Goal: Transaction & Acquisition: Download file/media

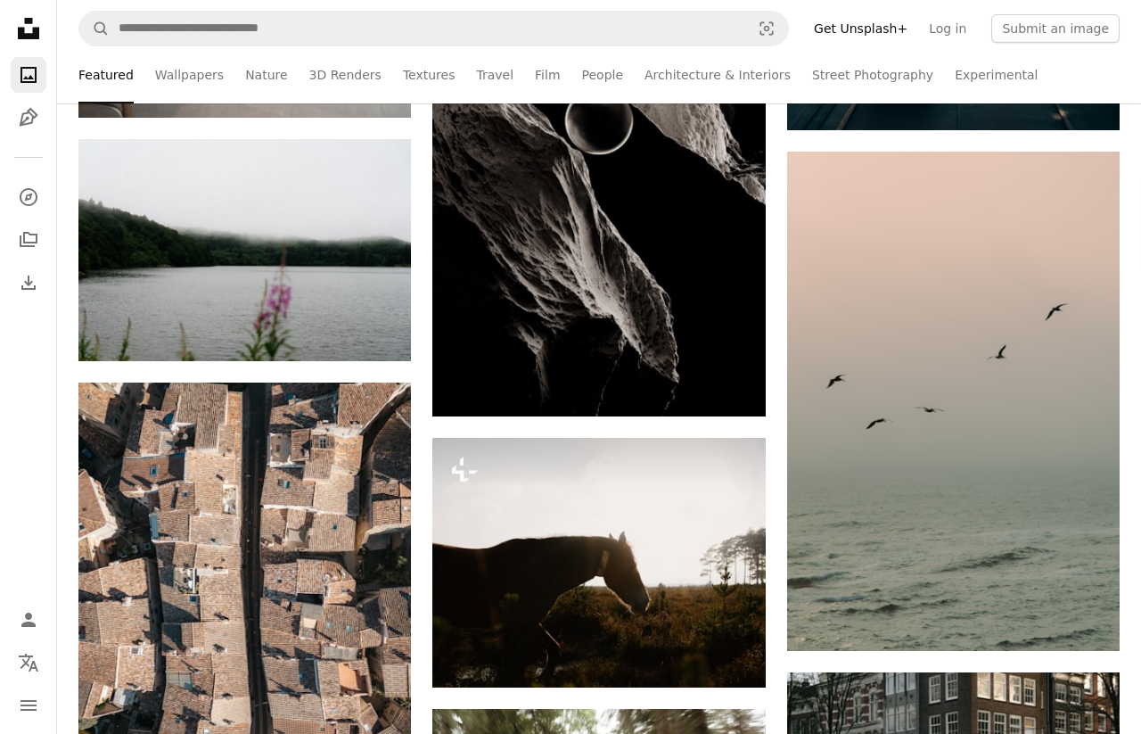
scroll to position [20271, 0]
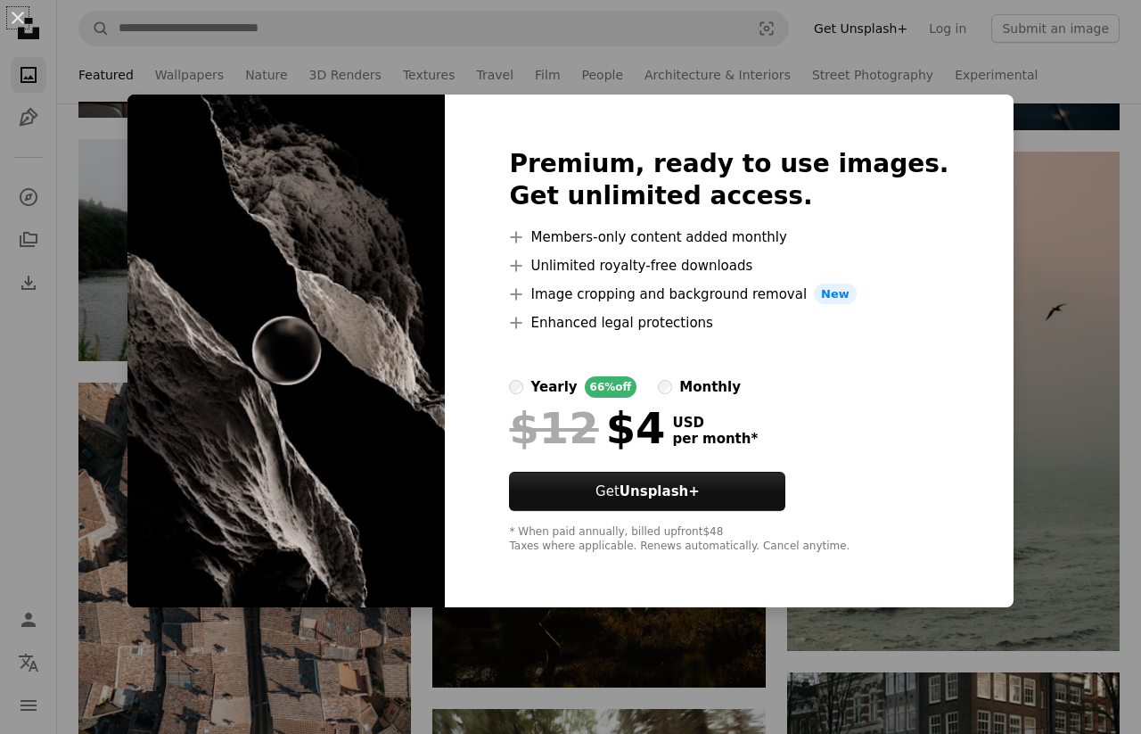
click at [1013, 375] on div "An X shape Premium, ready to use images. Get unlimited access. A plus sign Memb…" at bounding box center [570, 367] width 1141 height 734
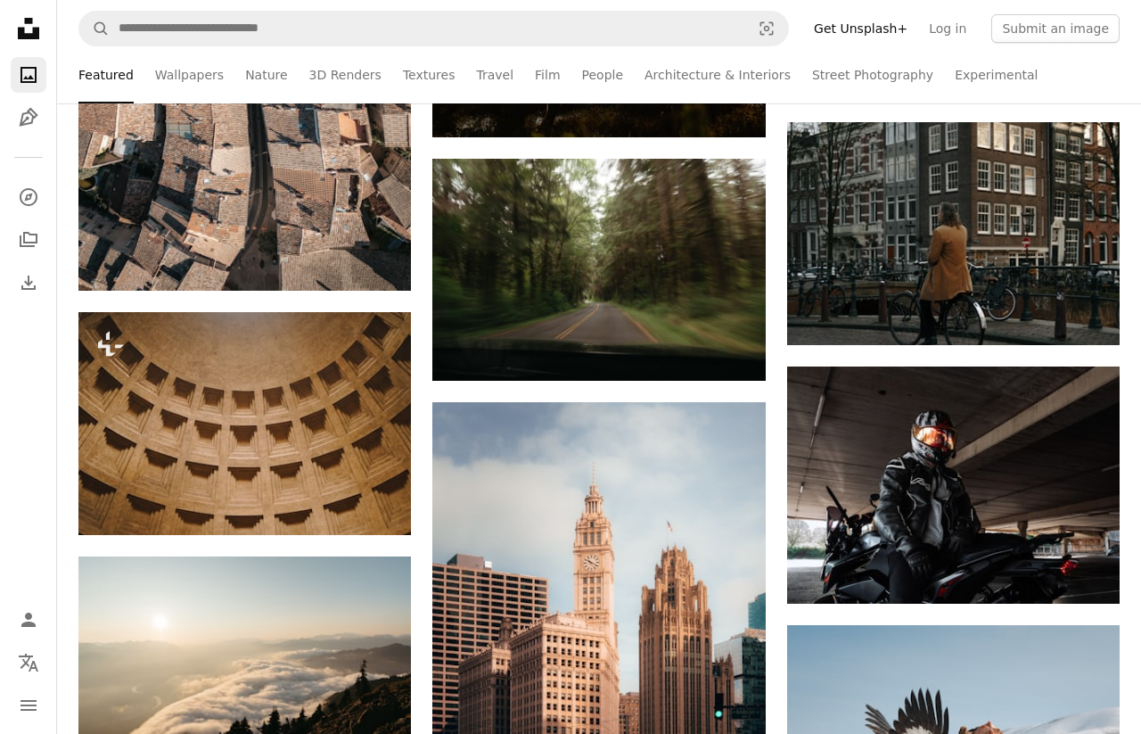
scroll to position [20982, 0]
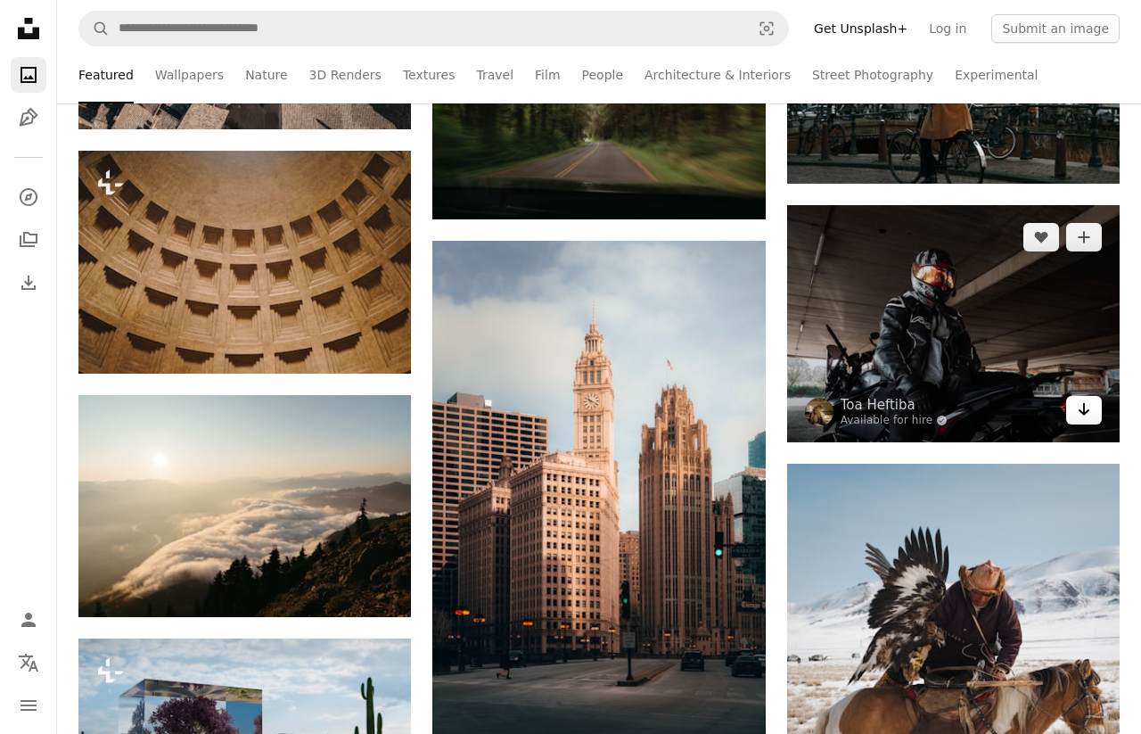
click at [1078, 417] on icon "Arrow pointing down" at bounding box center [1084, 408] width 14 height 21
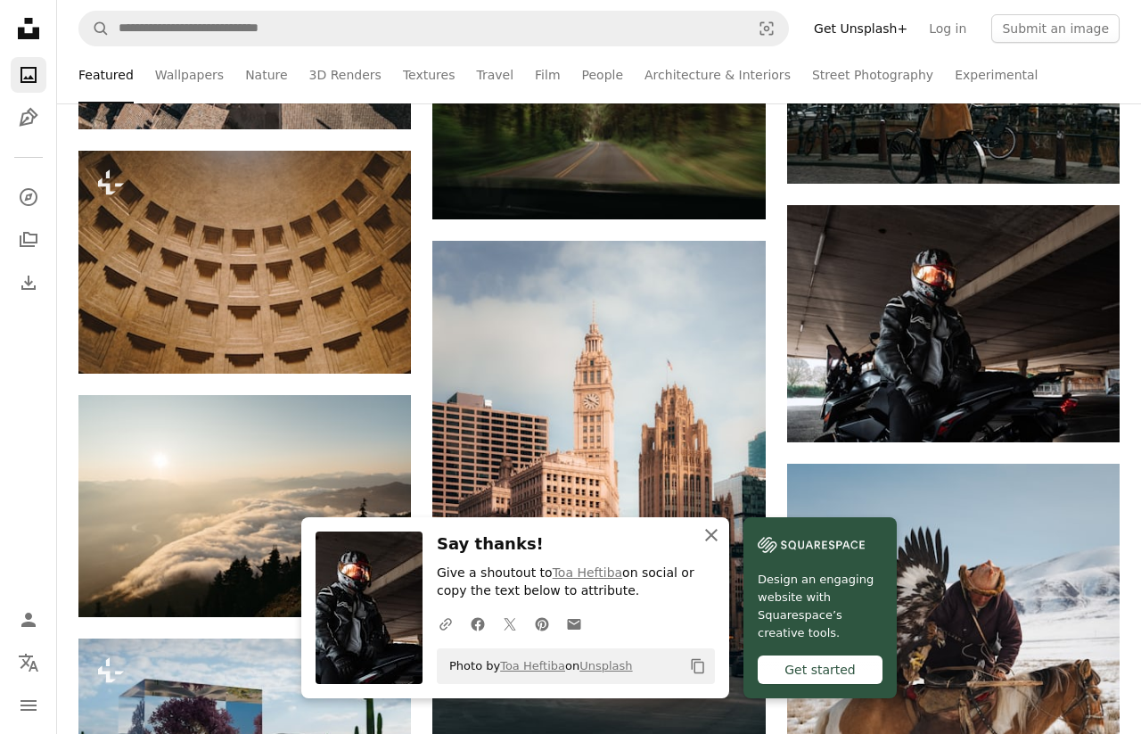
click at [709, 530] on icon "An X shape" at bounding box center [711, 534] width 21 height 21
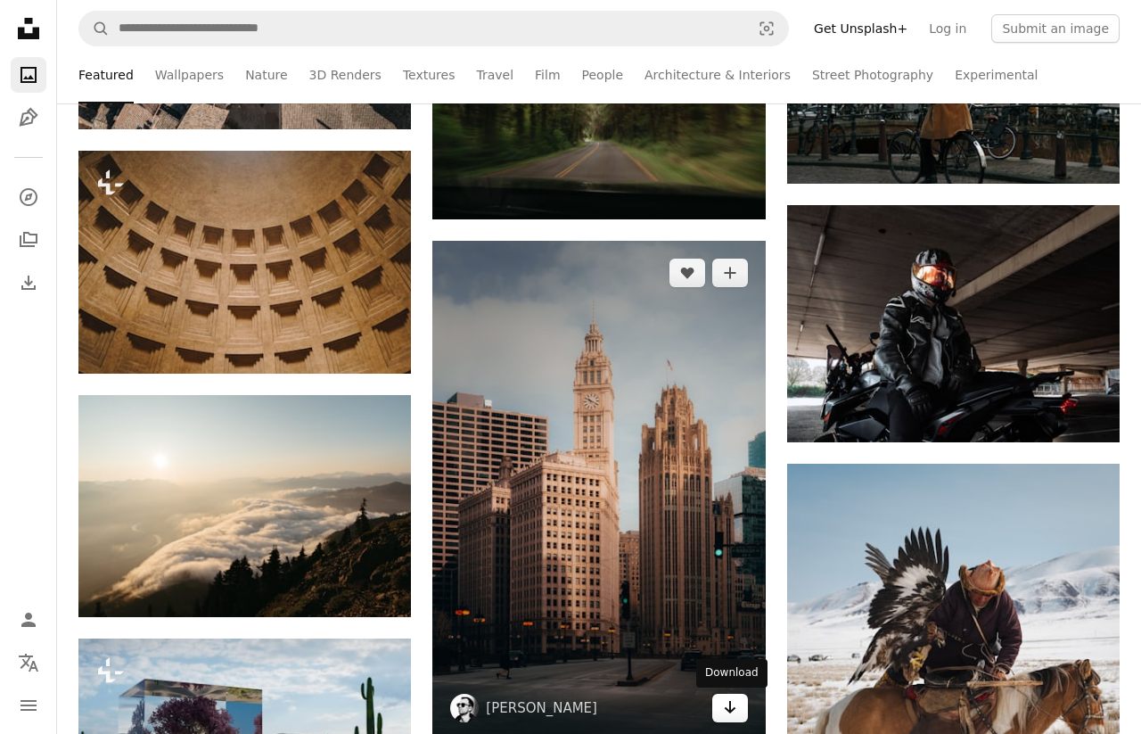
click at [732, 698] on icon "Arrow pointing down" at bounding box center [730, 706] width 14 height 21
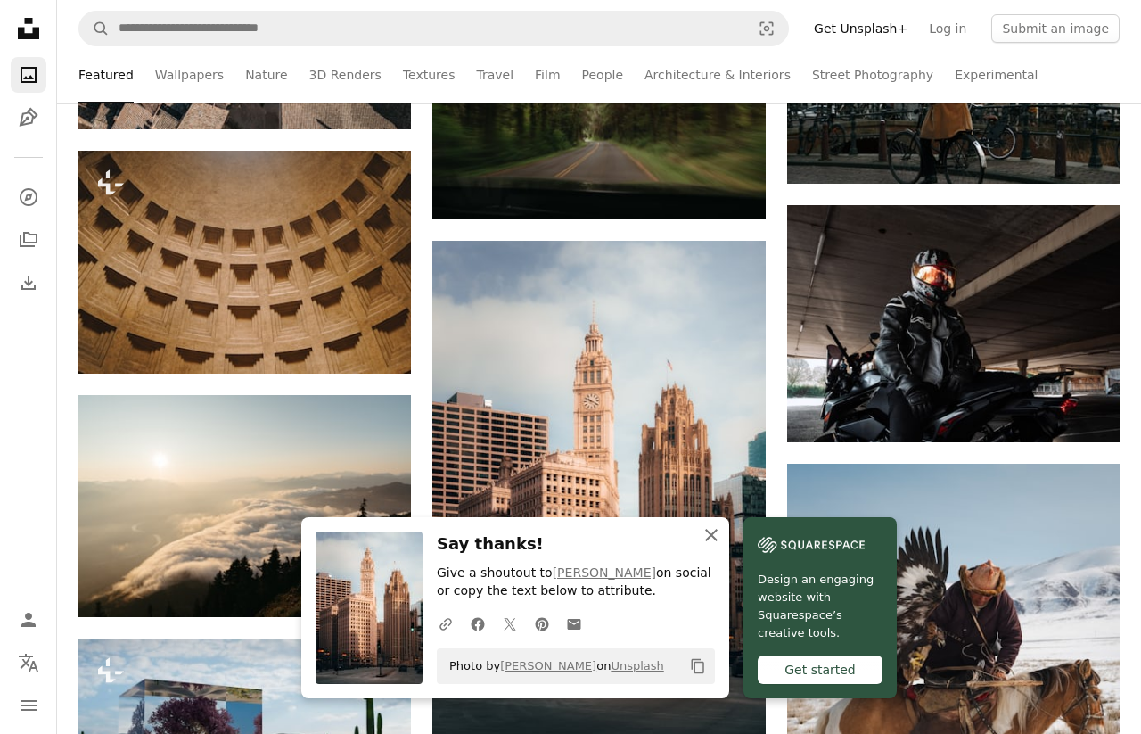
click at [704, 542] on icon "An X shape" at bounding box center [711, 534] width 21 height 21
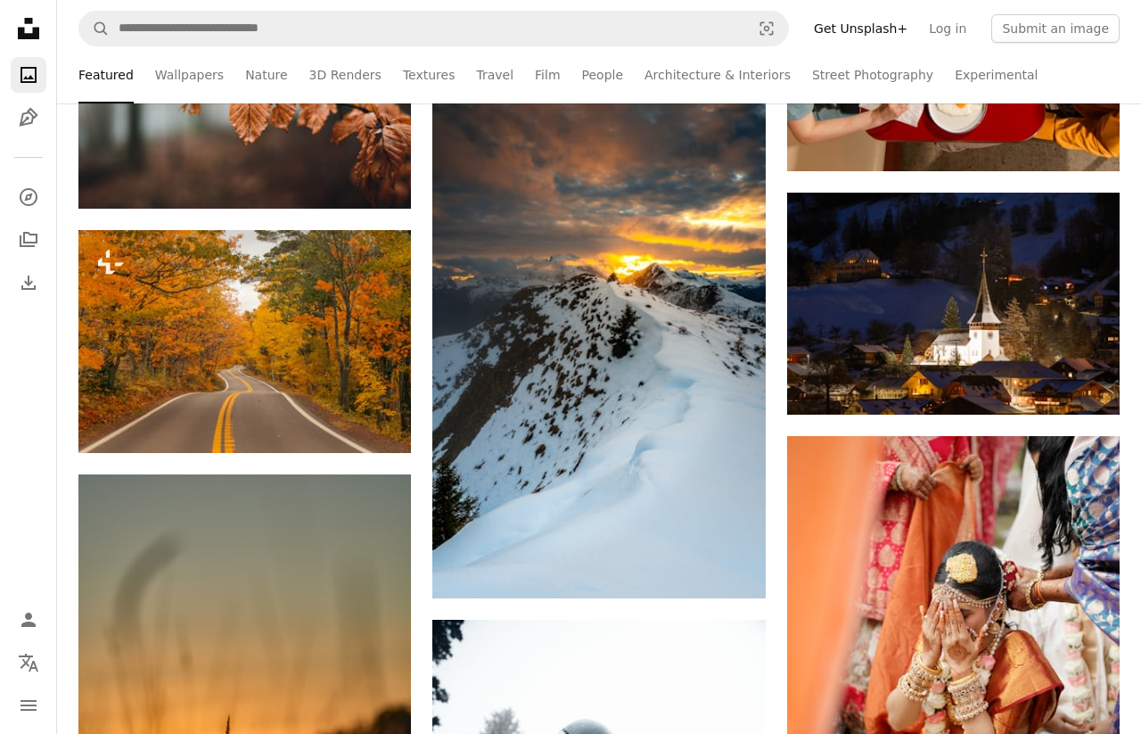
scroll to position [29568, 0]
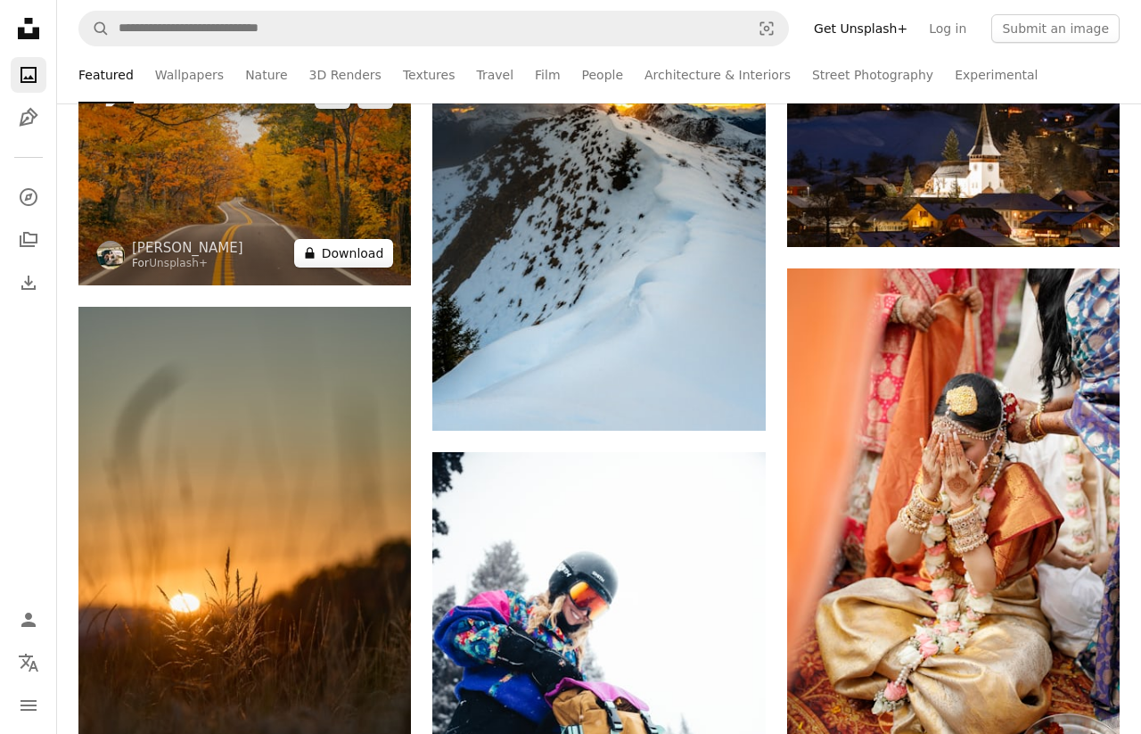
click at [368, 254] on button "A lock Download" at bounding box center [344, 253] width 100 height 29
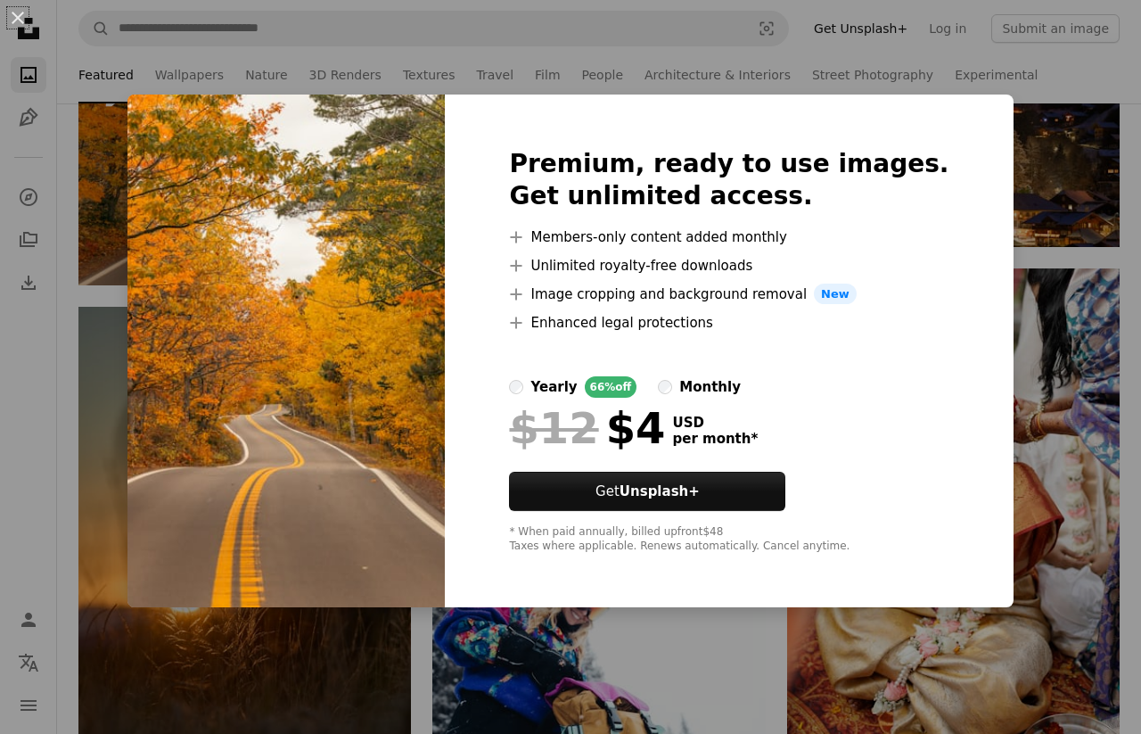
click at [136, 504] on div "An X shape Premium, ready to use images. Get unlimited access. A plus sign Memb…" at bounding box center [570, 367] width 1141 height 734
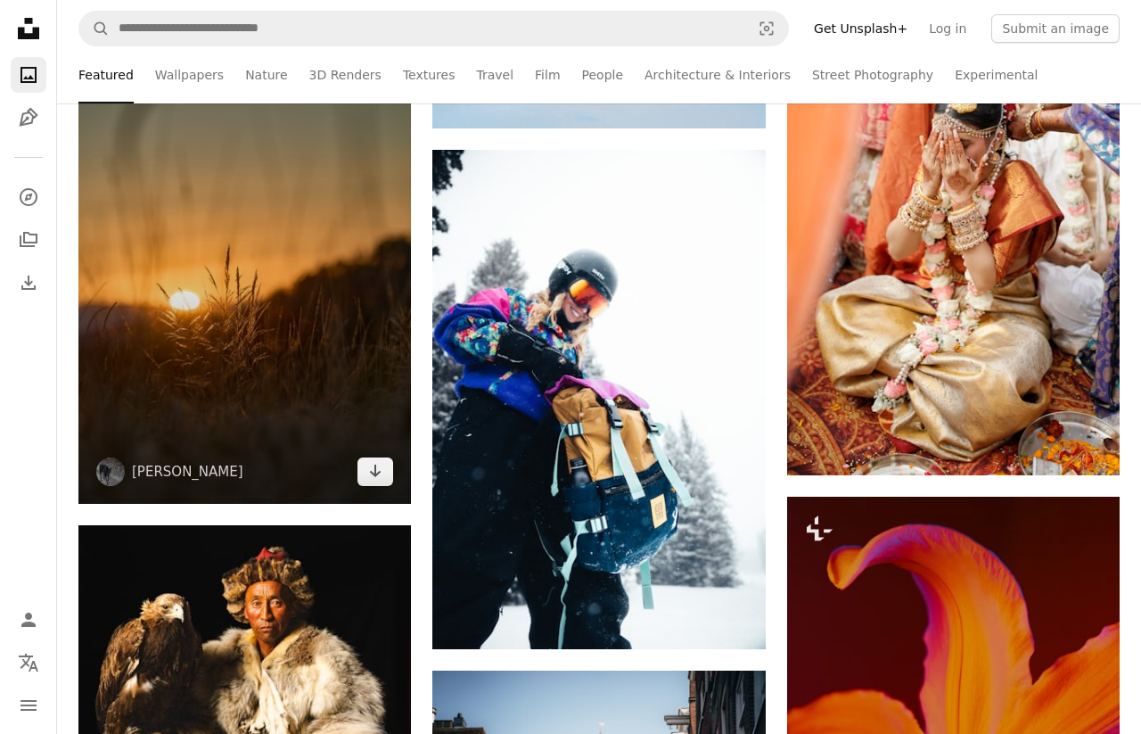
scroll to position [29974, 0]
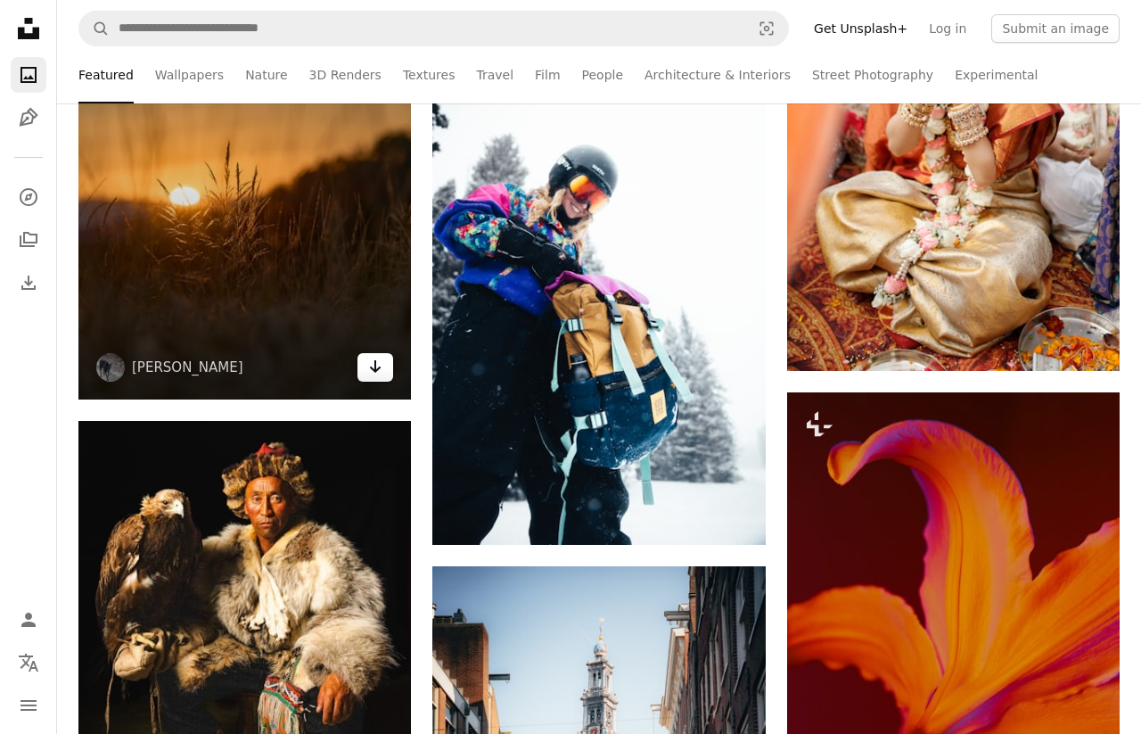
click at [380, 360] on icon "Arrow pointing down" at bounding box center [375, 366] width 14 height 21
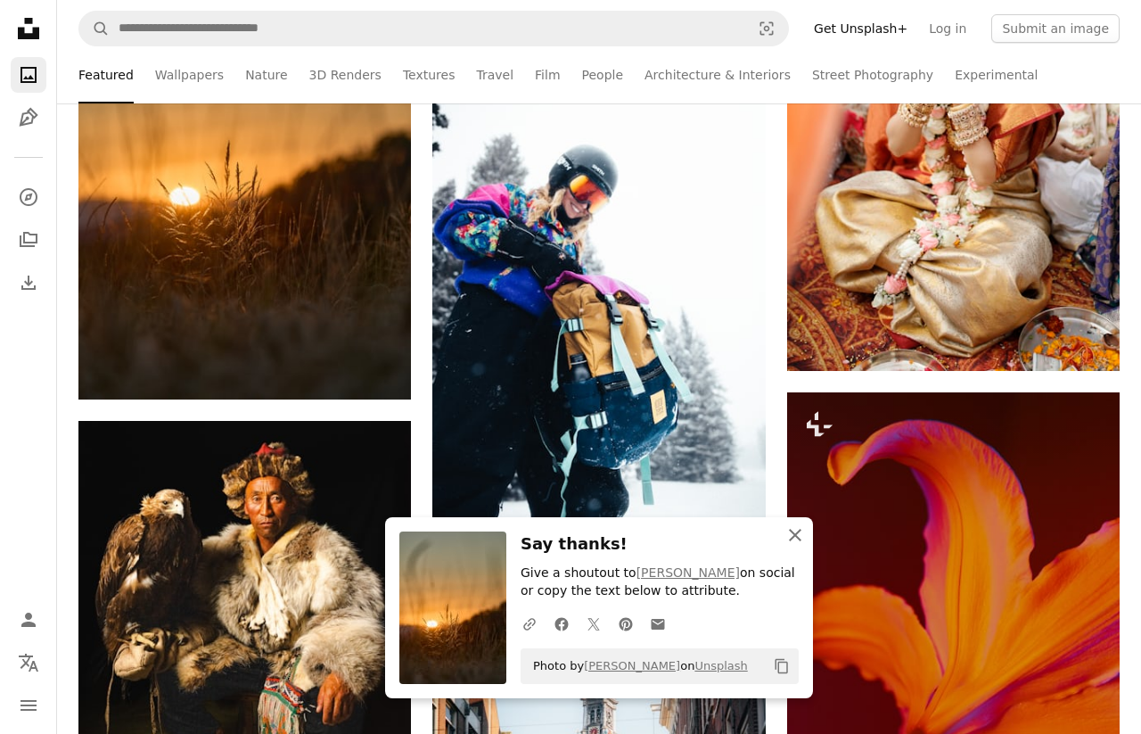
click at [786, 524] on icon "An X shape" at bounding box center [794, 534] width 21 height 21
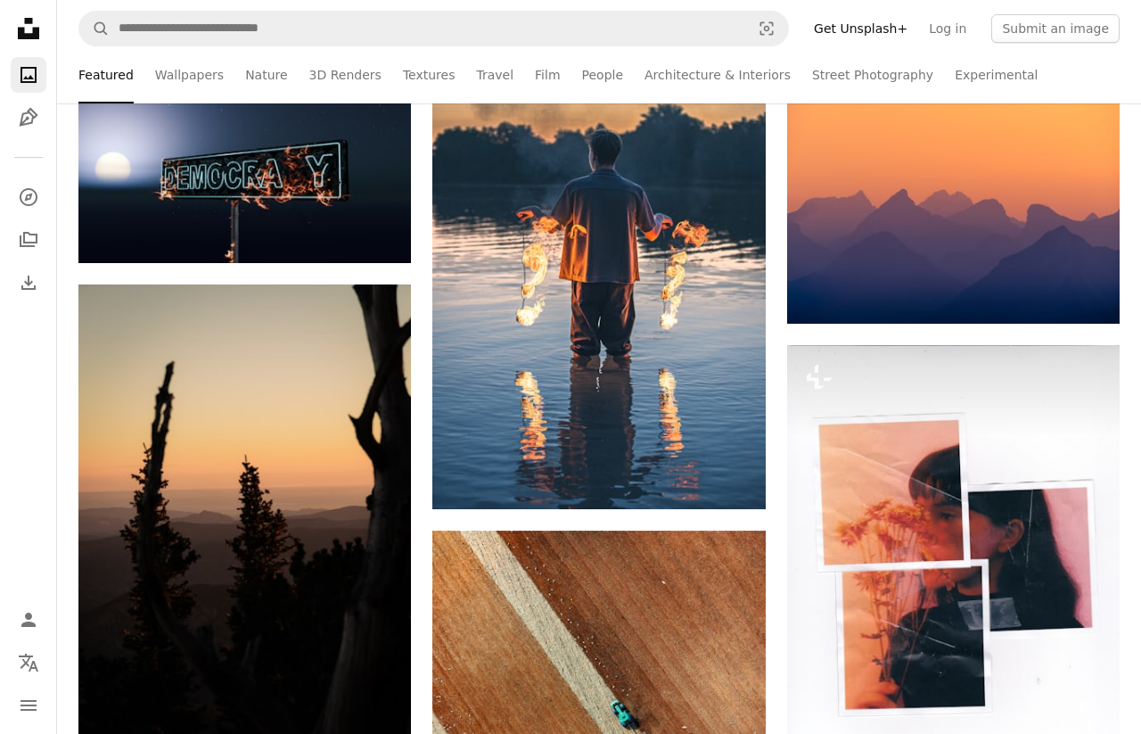
scroll to position [31041, 0]
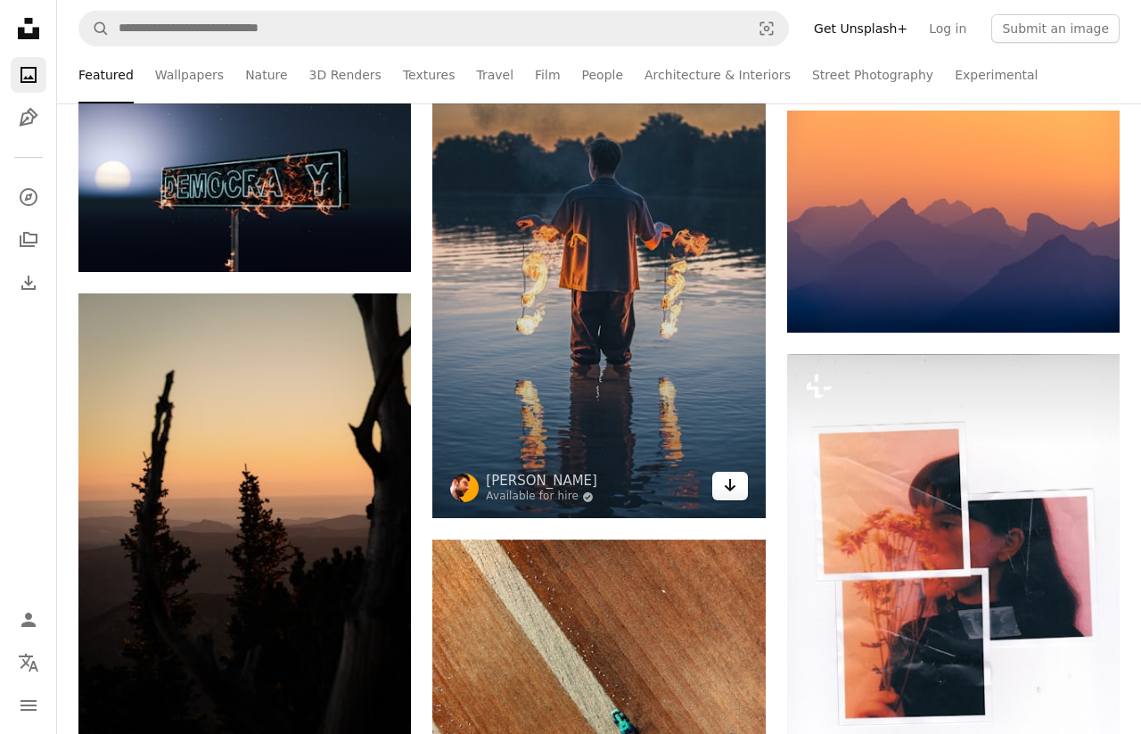
click at [734, 486] on icon "Arrow pointing down" at bounding box center [730, 484] width 14 height 21
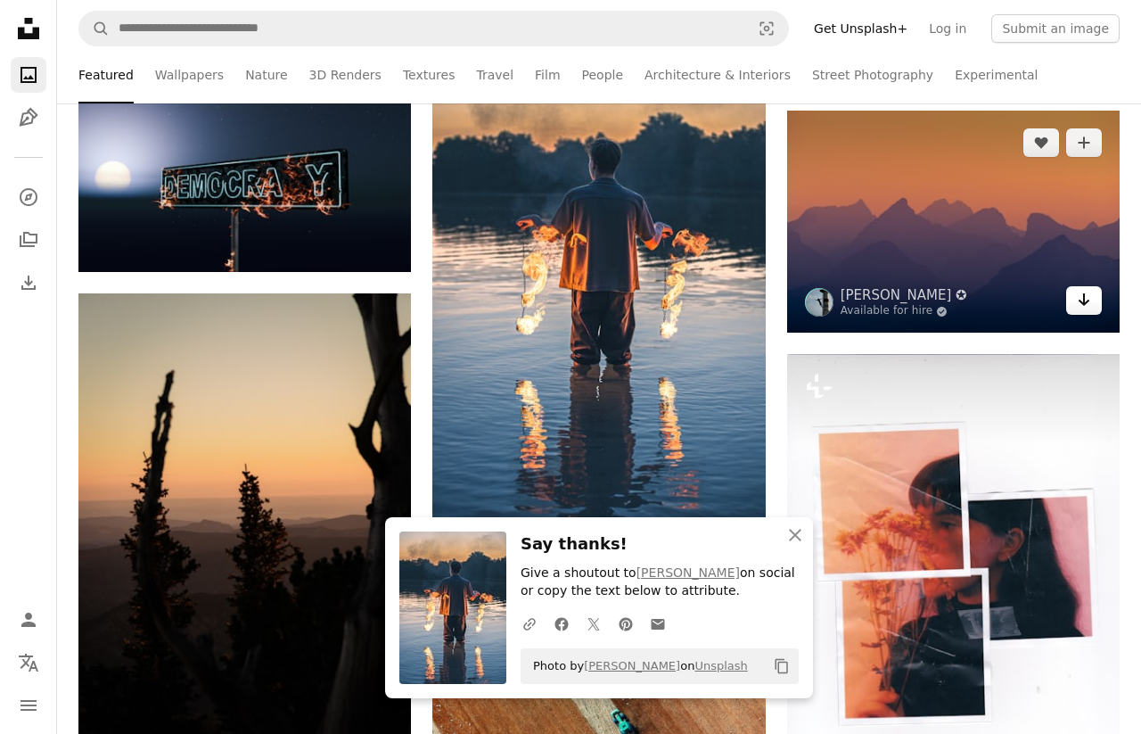
click at [1087, 301] on icon "Download" at bounding box center [1084, 299] width 12 height 12
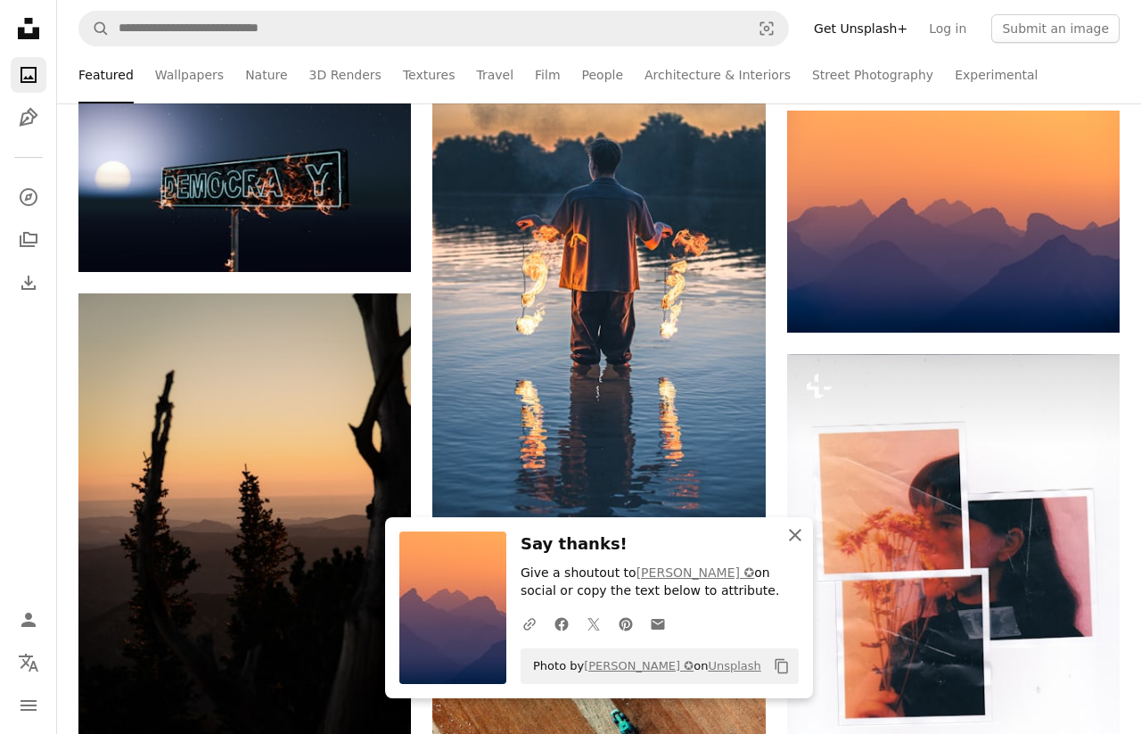
click at [802, 535] on icon "An X shape" at bounding box center [794, 534] width 21 height 21
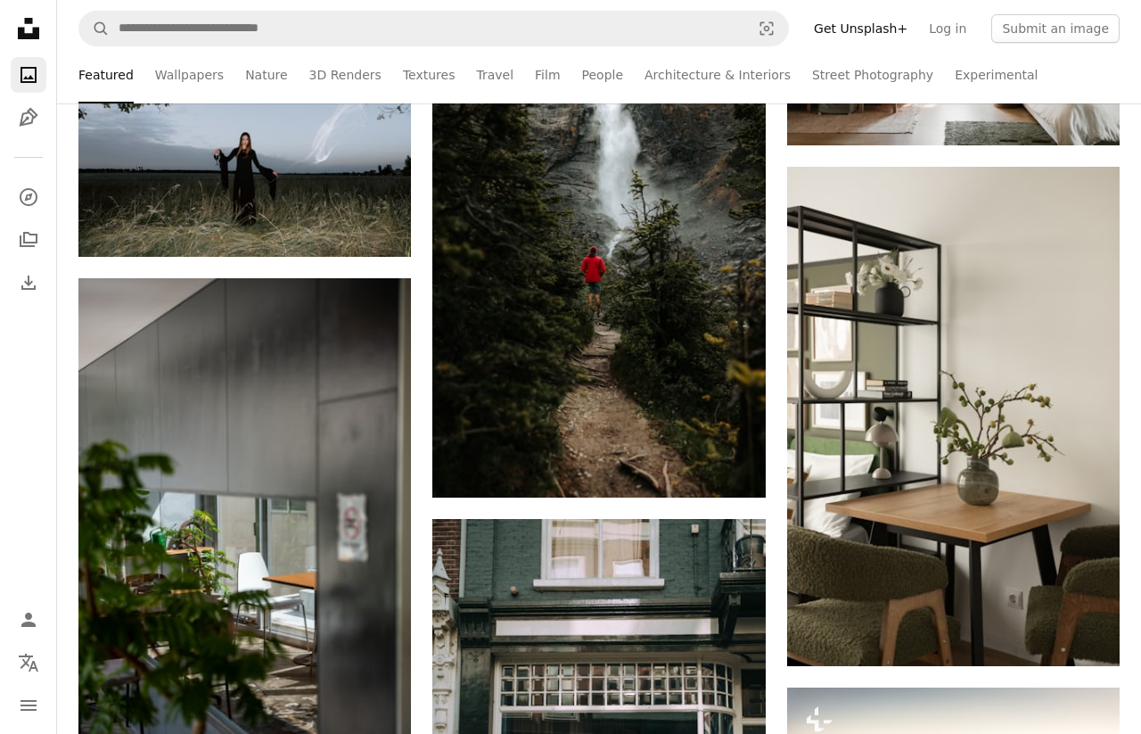
scroll to position [33530, 0]
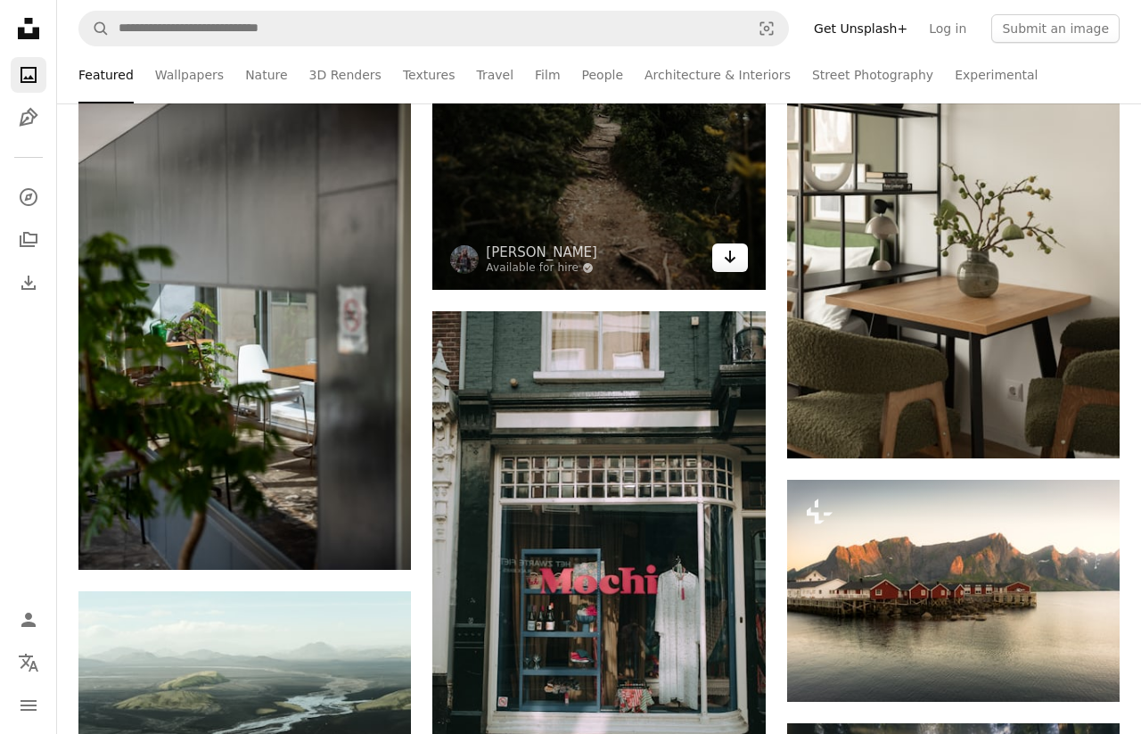
click at [736, 258] on icon "Arrow pointing down" at bounding box center [730, 256] width 14 height 21
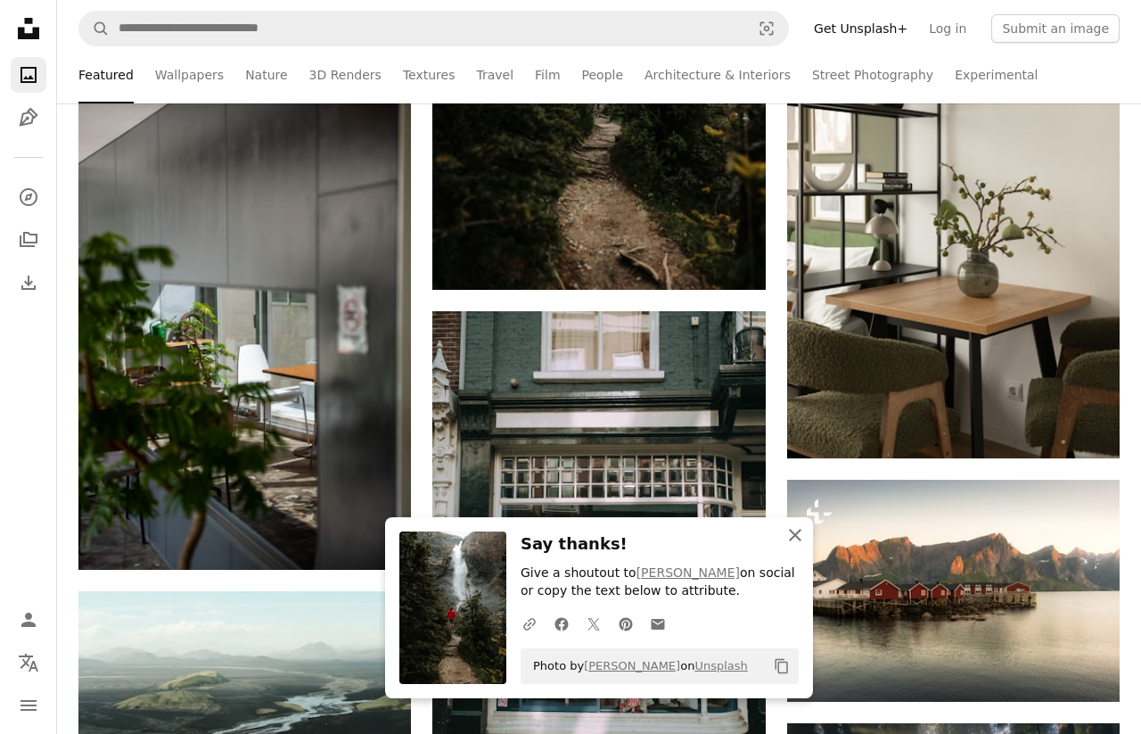
click at [795, 533] on icon "An X shape" at bounding box center [794, 534] width 21 height 21
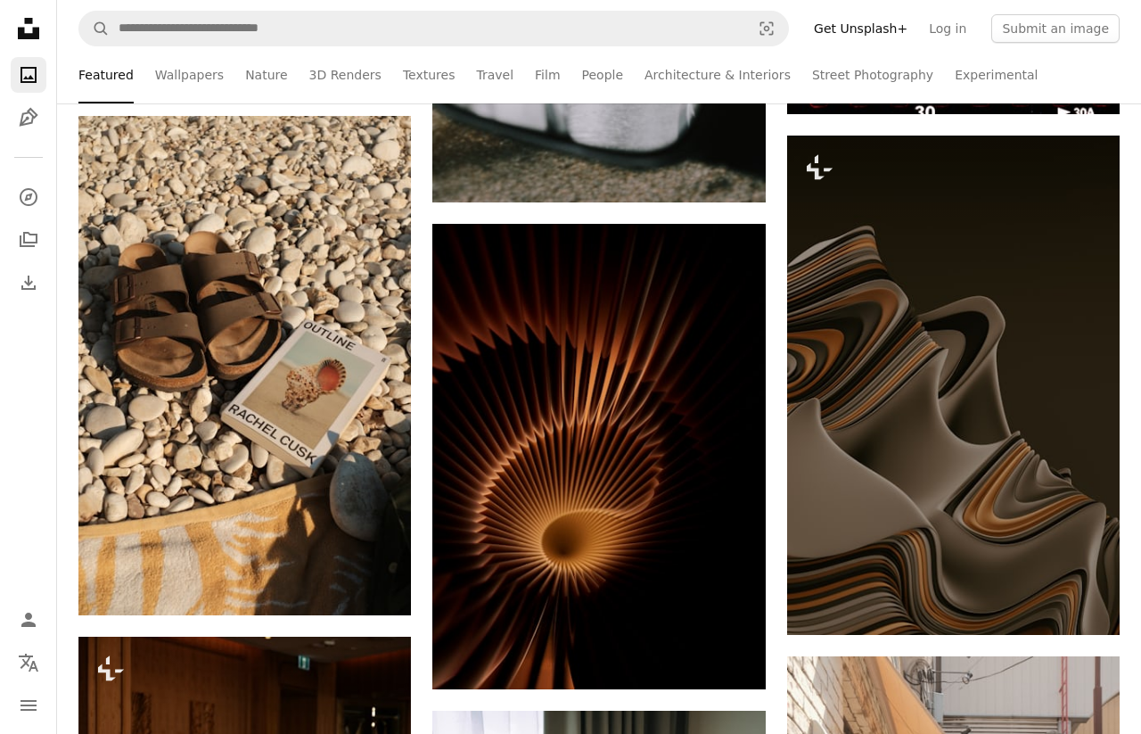
scroll to position [36528, 0]
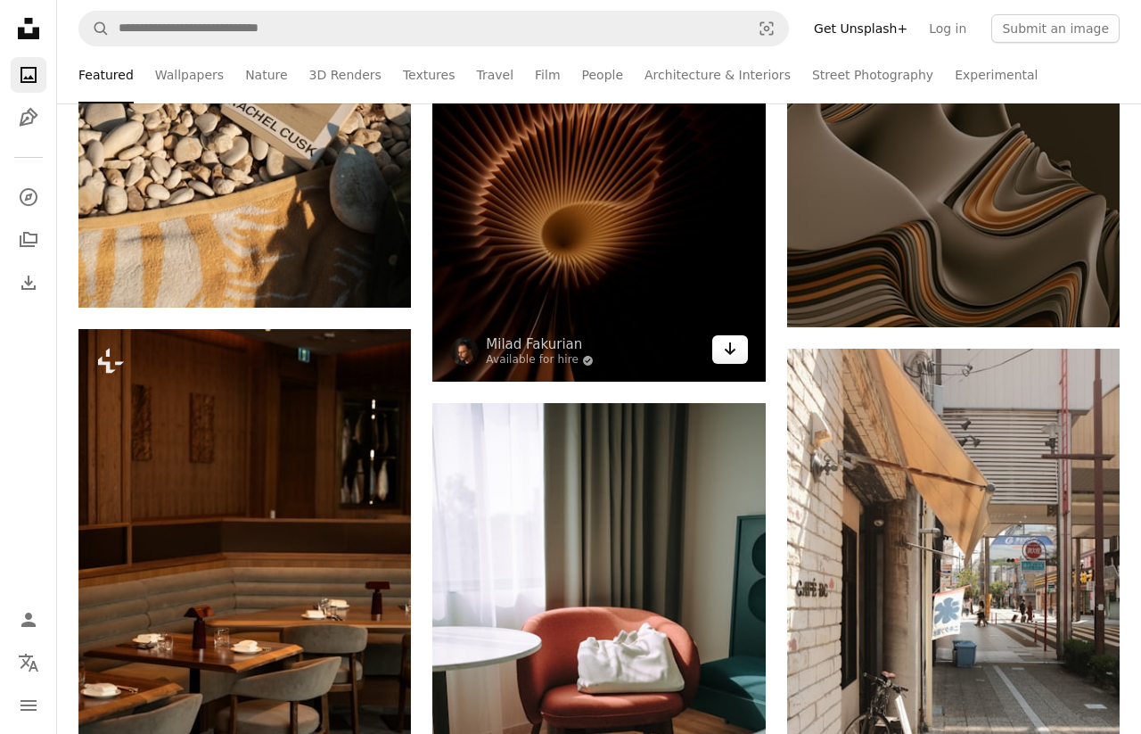
click at [724, 341] on icon "Arrow pointing down" at bounding box center [730, 348] width 14 height 21
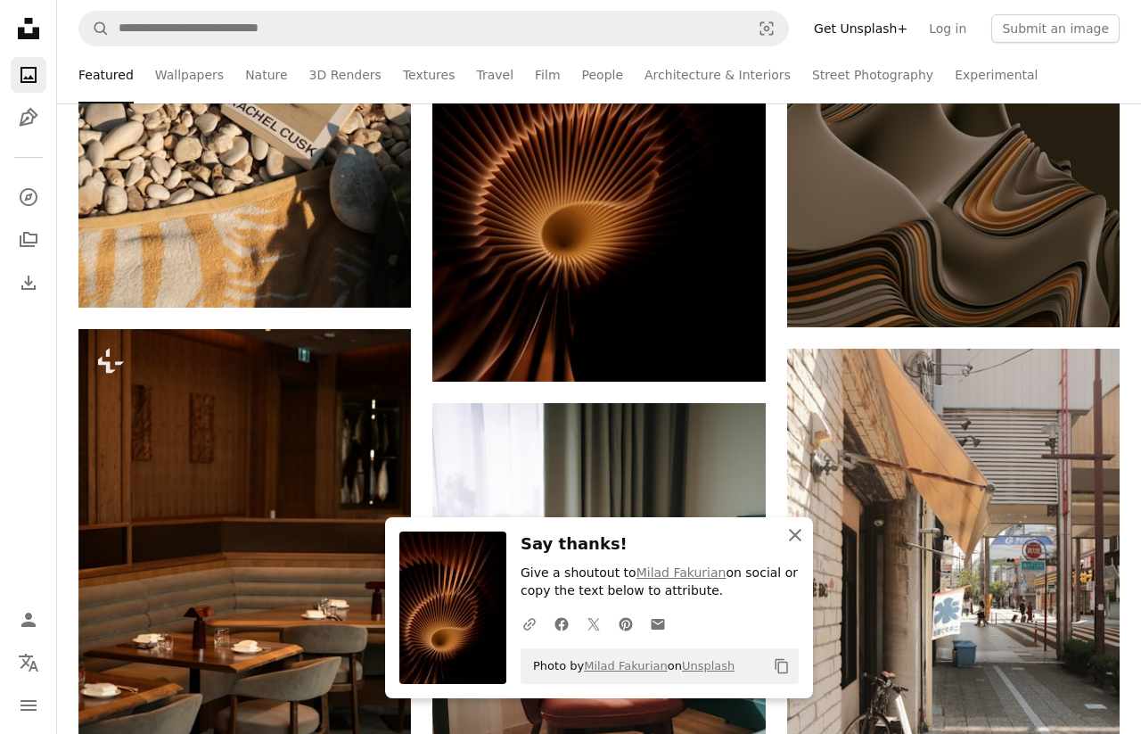
click at [798, 526] on icon "An X shape" at bounding box center [794, 534] width 21 height 21
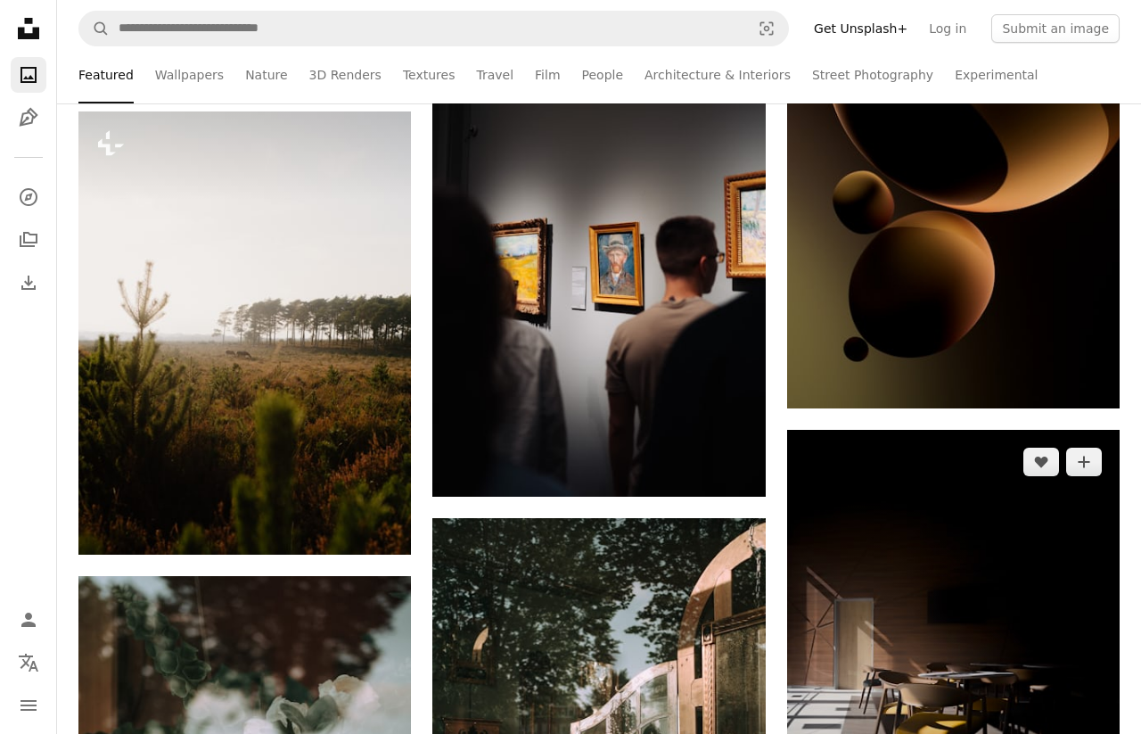
scroll to position [38052, 0]
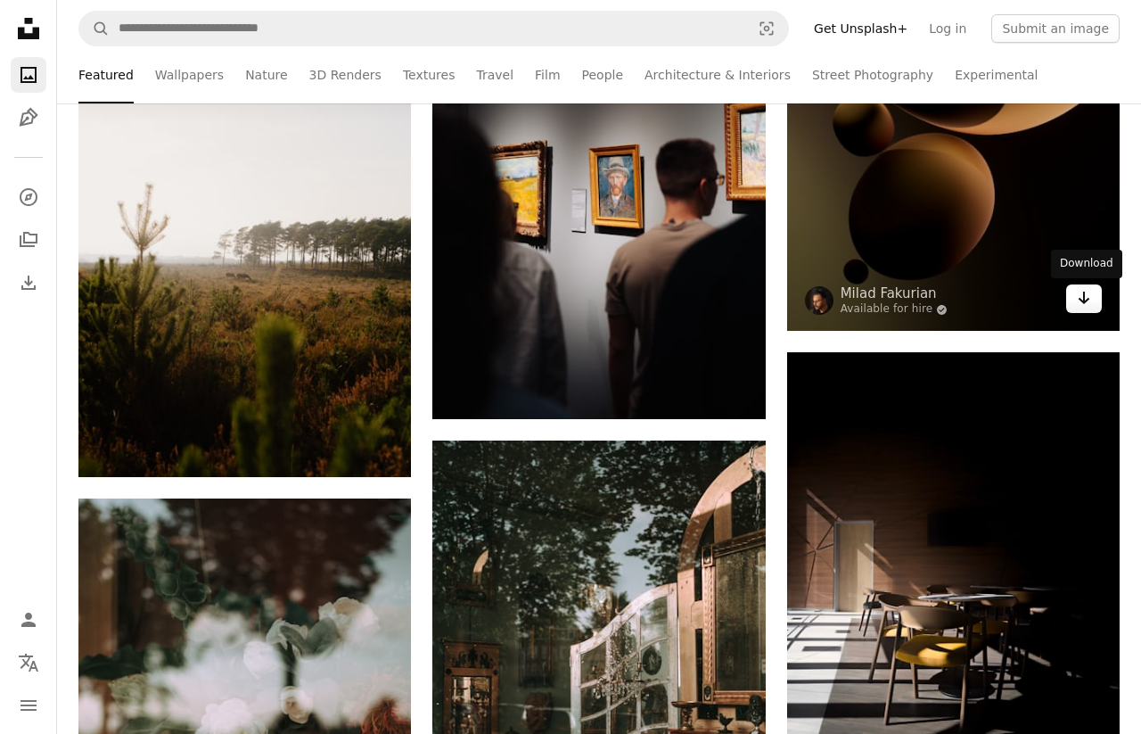
click at [1085, 299] on icon "Download" at bounding box center [1084, 297] width 12 height 12
